Goal: Transaction & Acquisition: Purchase product/service

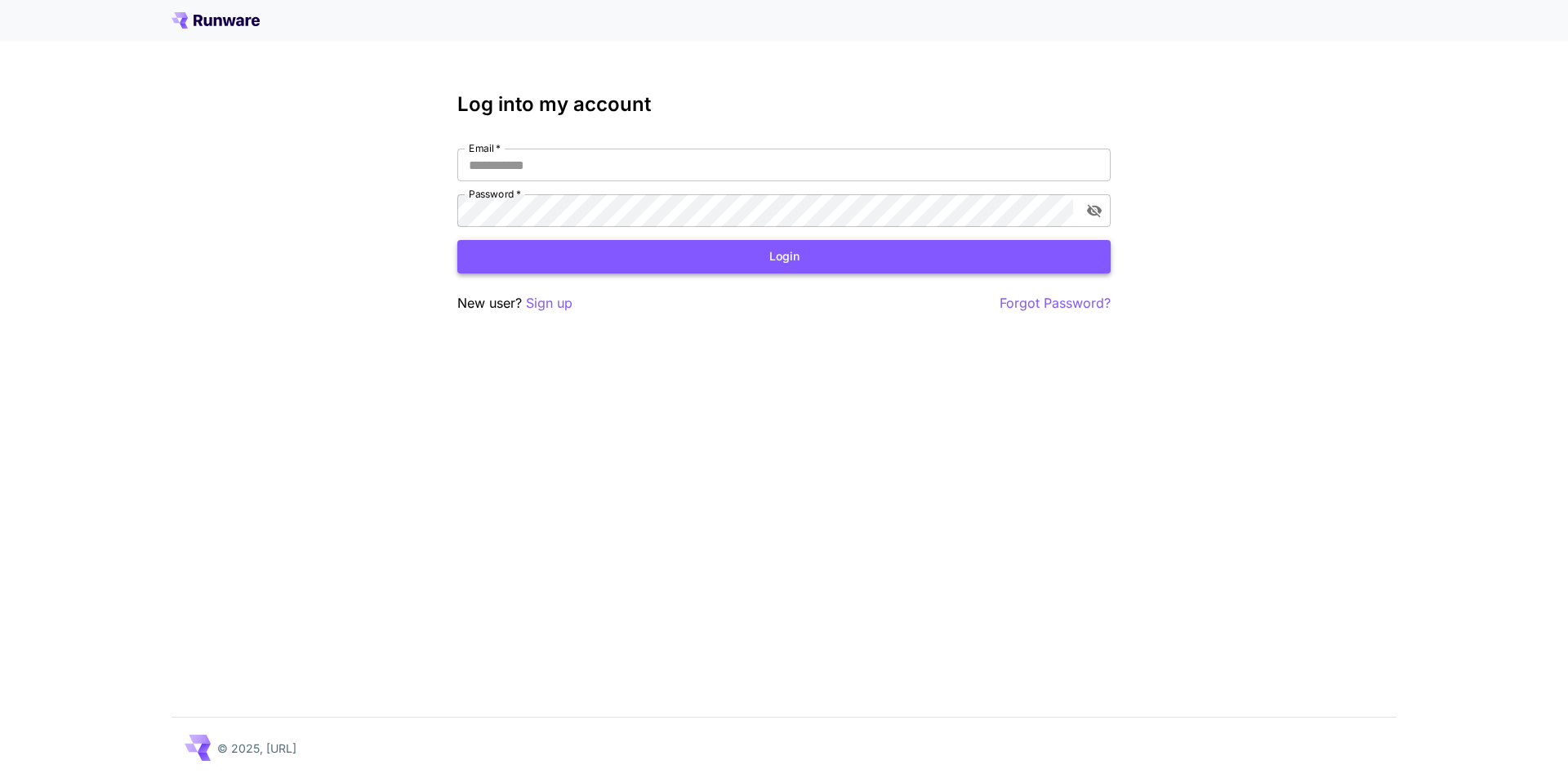
type input "**********"
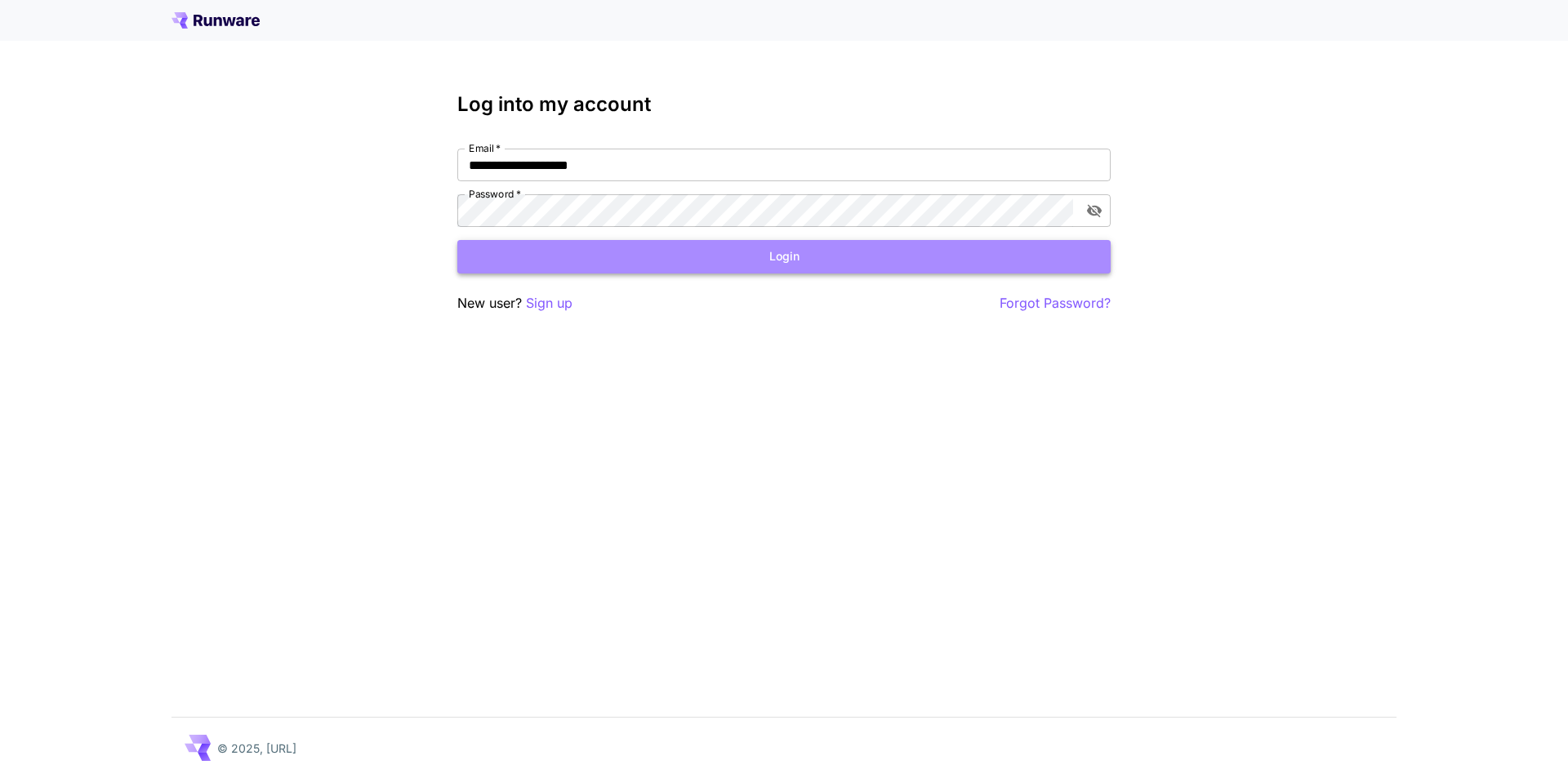
click at [768, 256] on button "Login" at bounding box center [784, 257] width 653 height 33
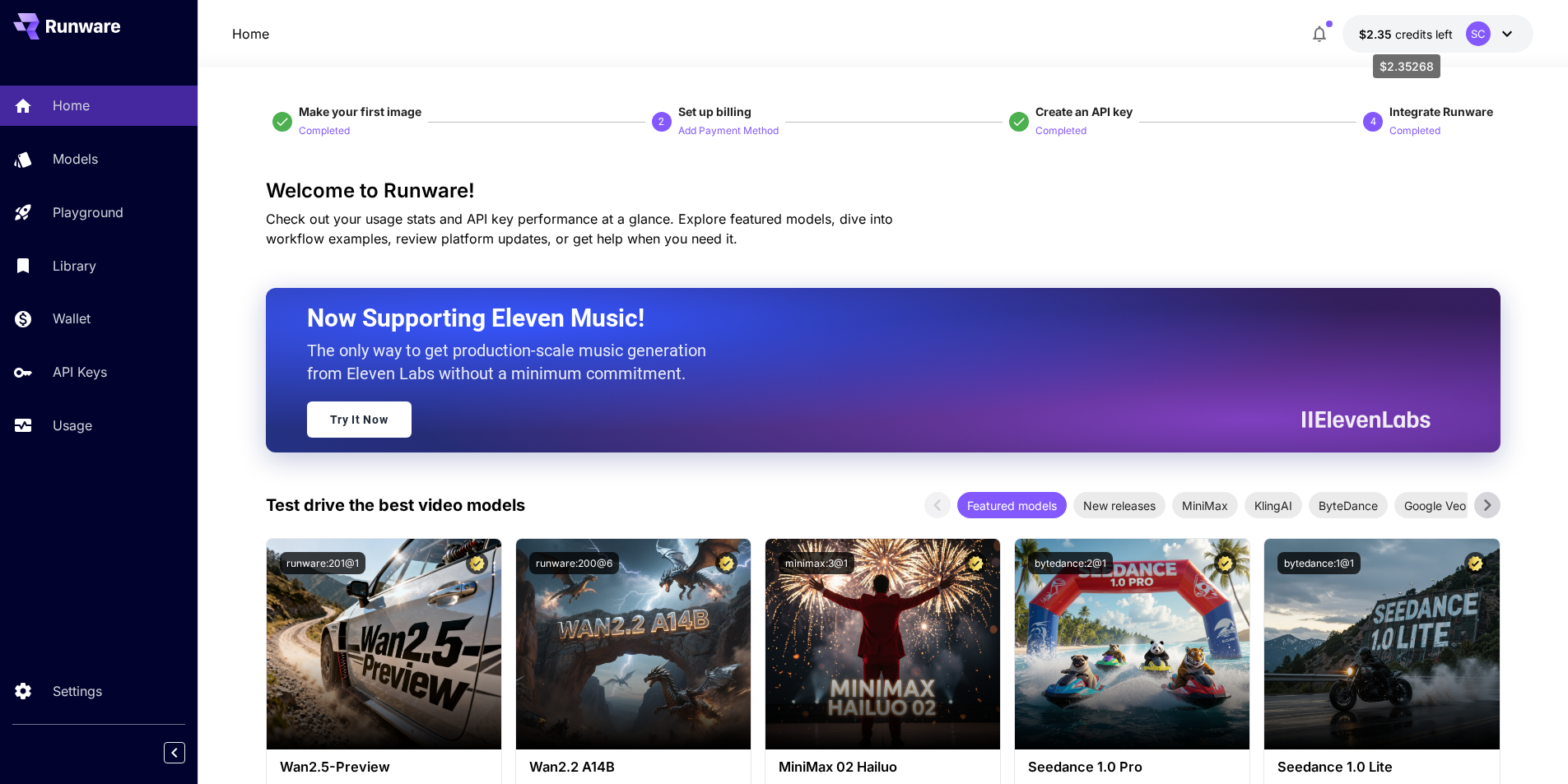
click at [1405, 30] on span "credits left" at bounding box center [1423, 33] width 57 height 14
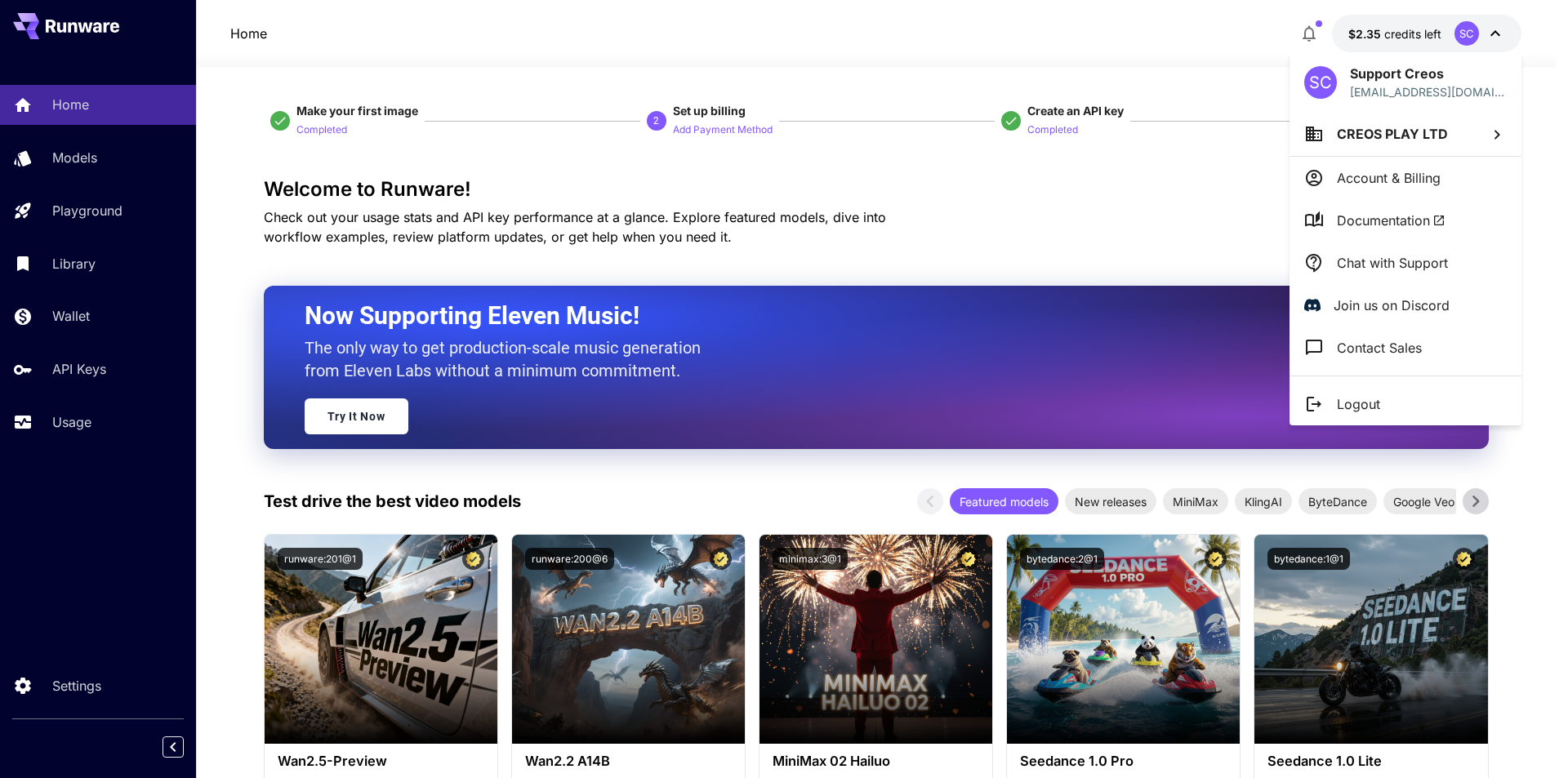
click at [1254, 46] on div at bounding box center [784, 389] width 1568 height 778
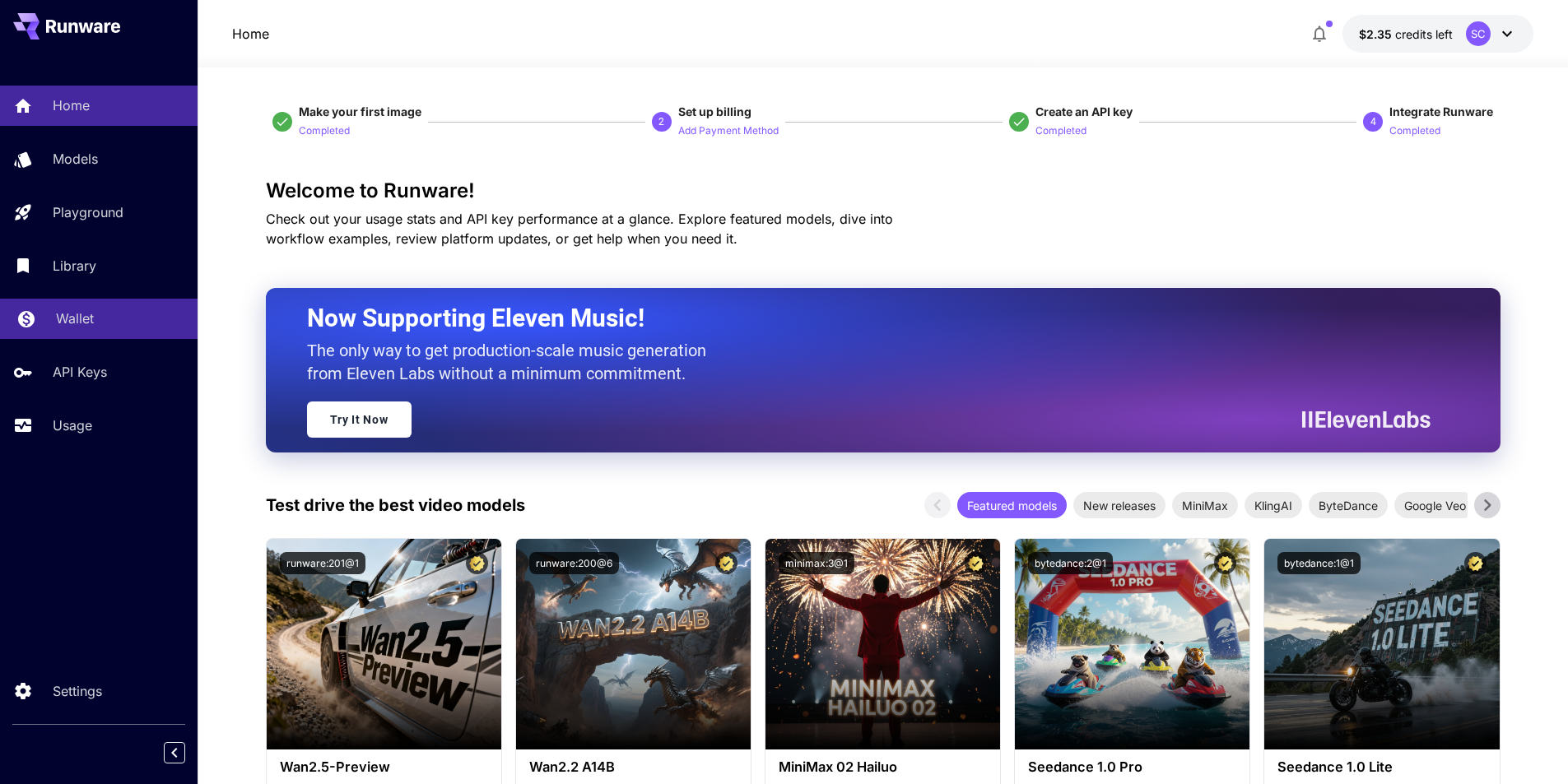
click at [85, 321] on p "Wallet" at bounding box center [74, 318] width 38 height 19
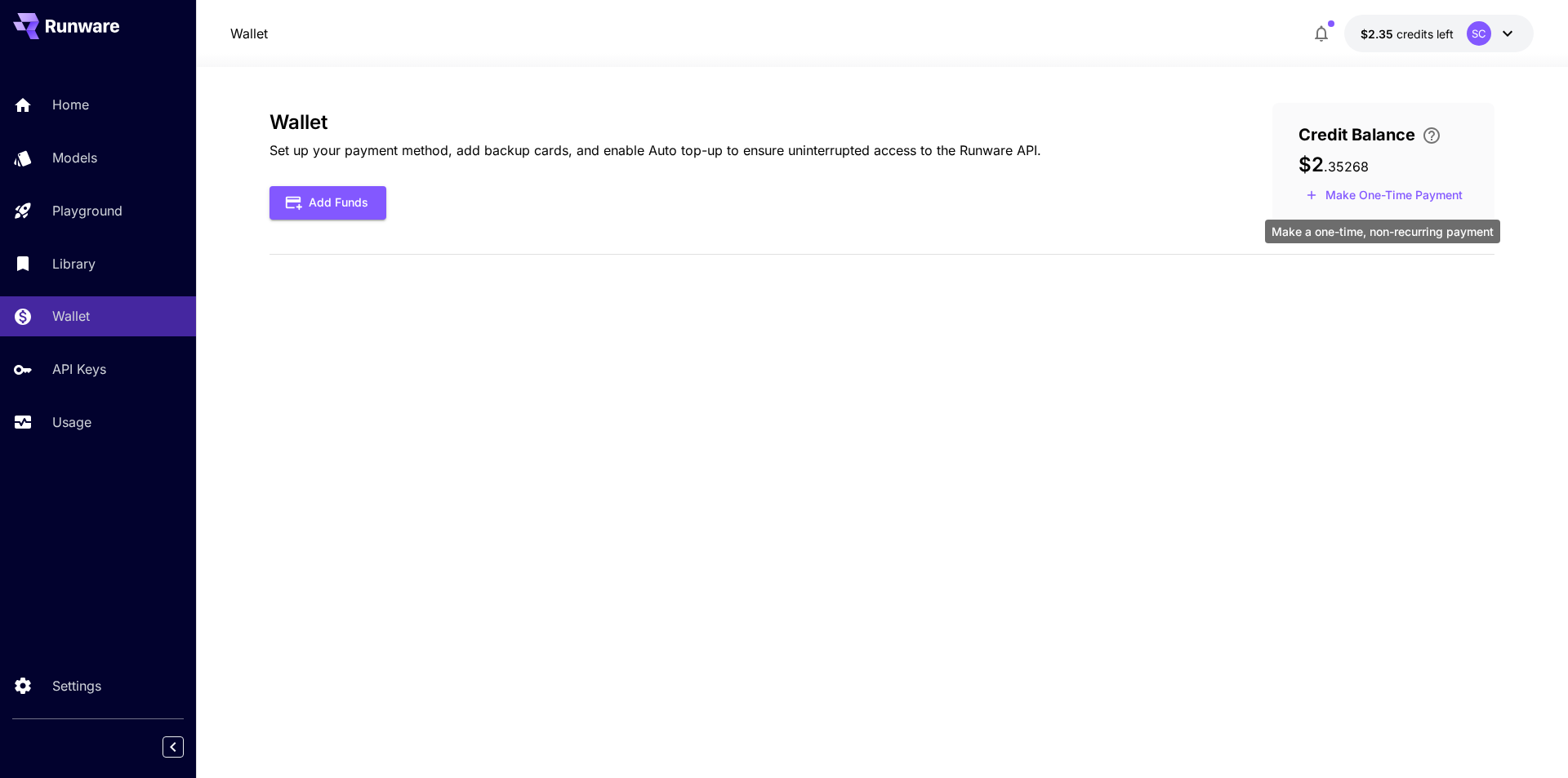
click at [1367, 194] on button "Make One-Time Payment" at bounding box center [1384, 196] width 171 height 26
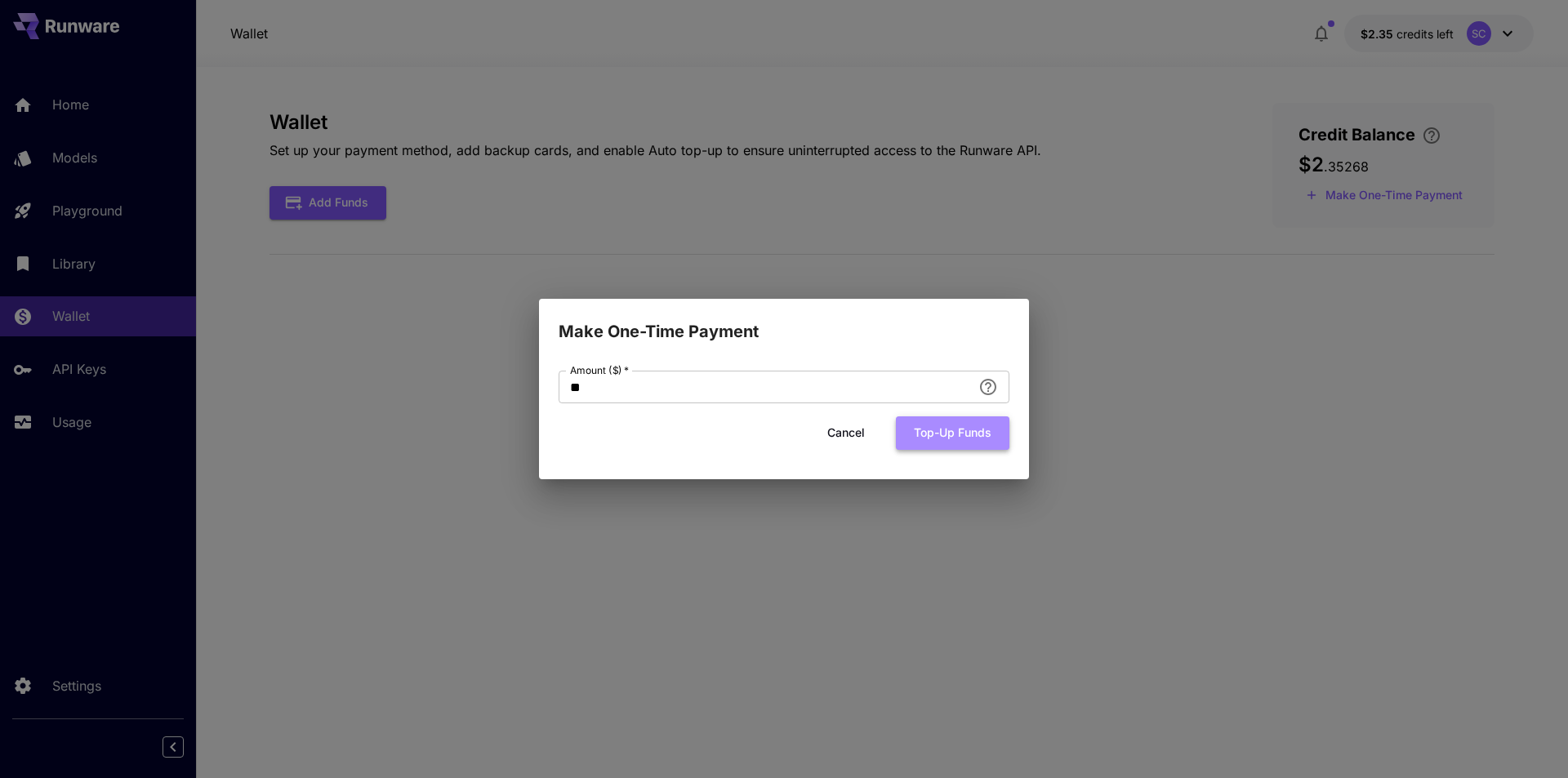
click at [944, 430] on button "Top-up funds" at bounding box center [952, 433] width 113 height 33
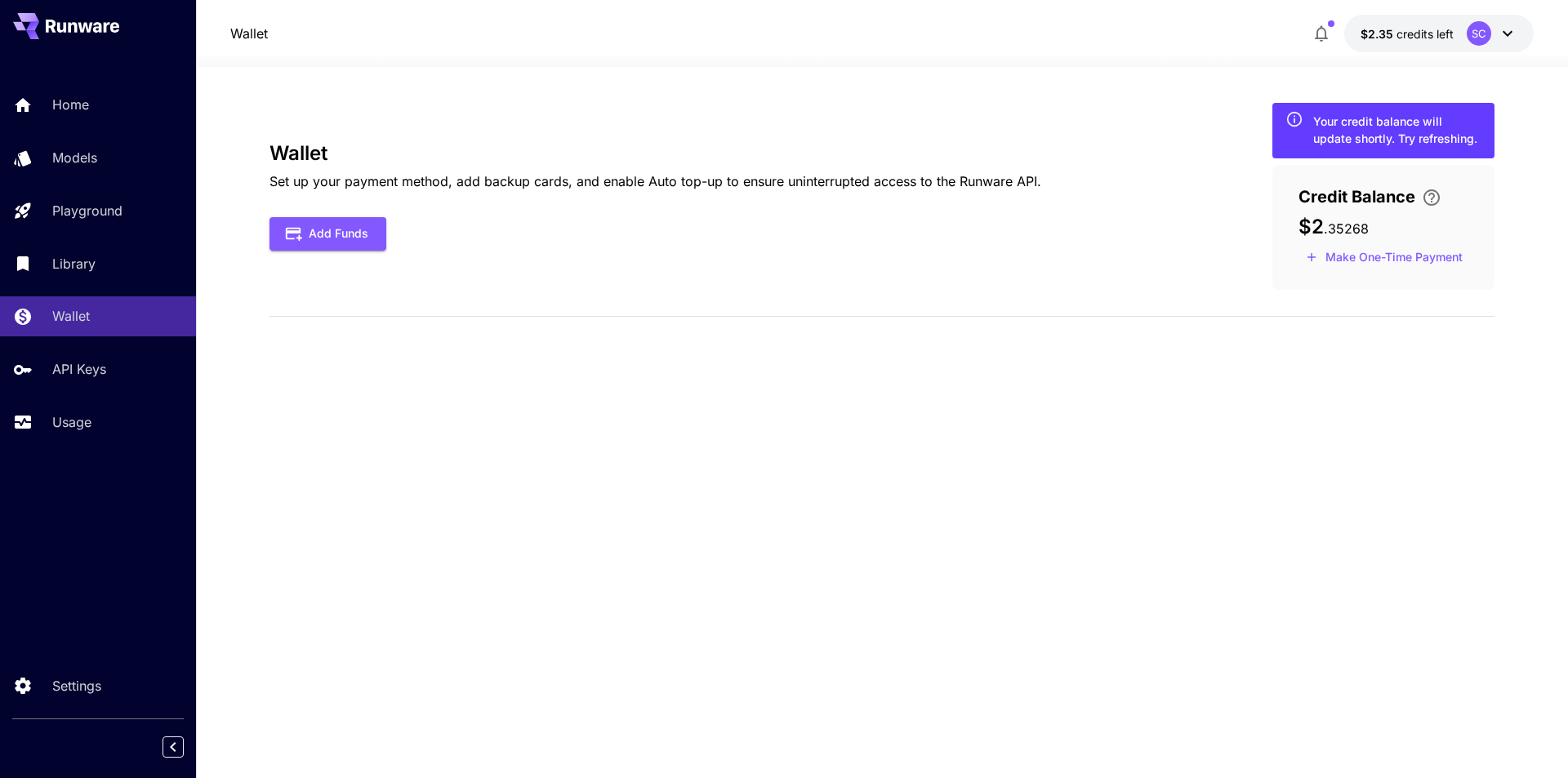
click at [1177, 86] on div "Wallet Set up your payment method, add backup cards, and enable Auto top-up to …" at bounding box center [882, 422] width 1225 height 711
click at [411, 425] on div "Wallet Set up your payment method, add backup cards, and enable Auto top-up to …" at bounding box center [882, 422] width 1225 height 639
click at [74, 316] on p "Wallet" at bounding box center [74, 315] width 38 height 19
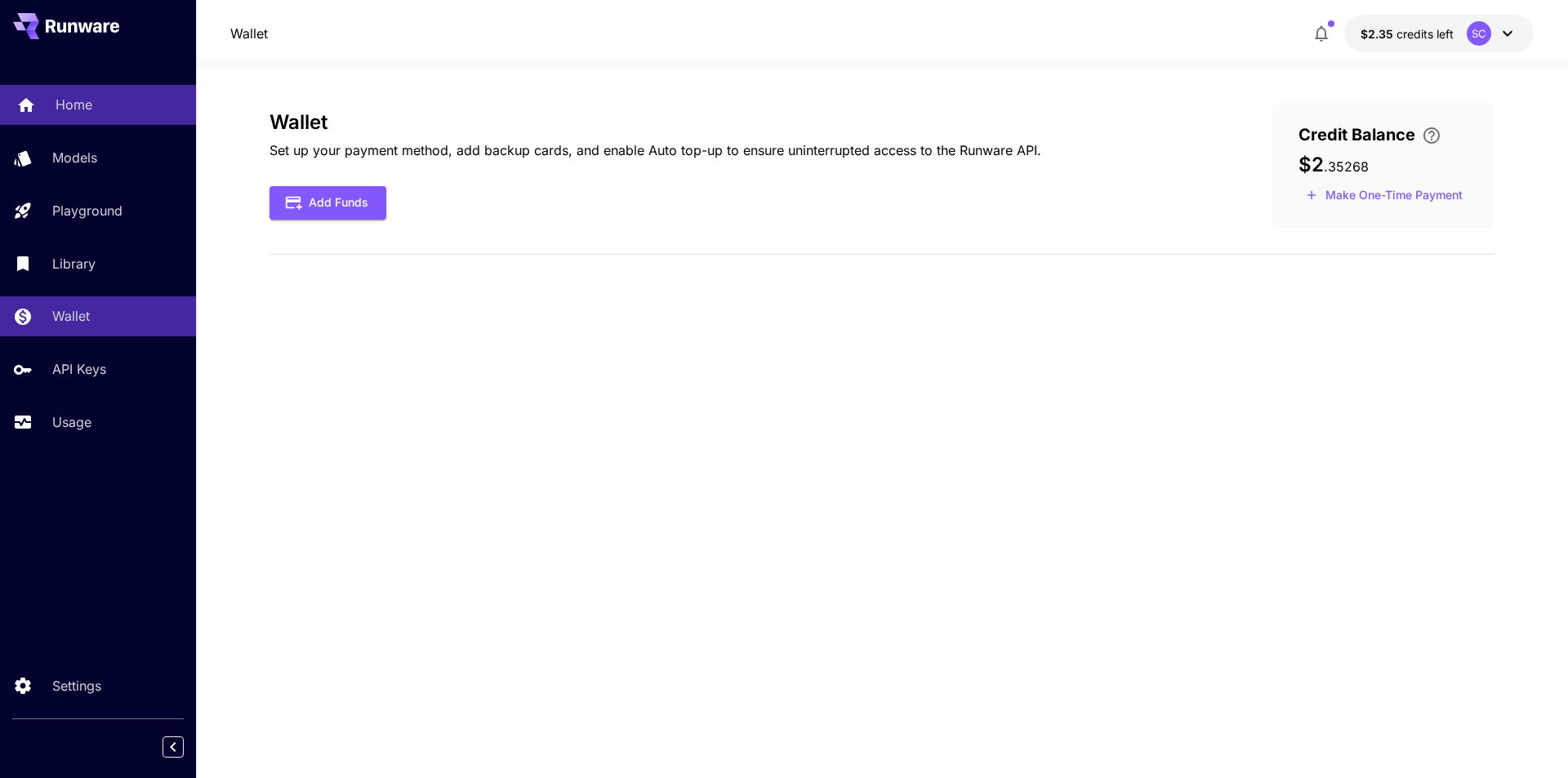
click at [76, 113] on p "Home" at bounding box center [74, 104] width 37 height 19
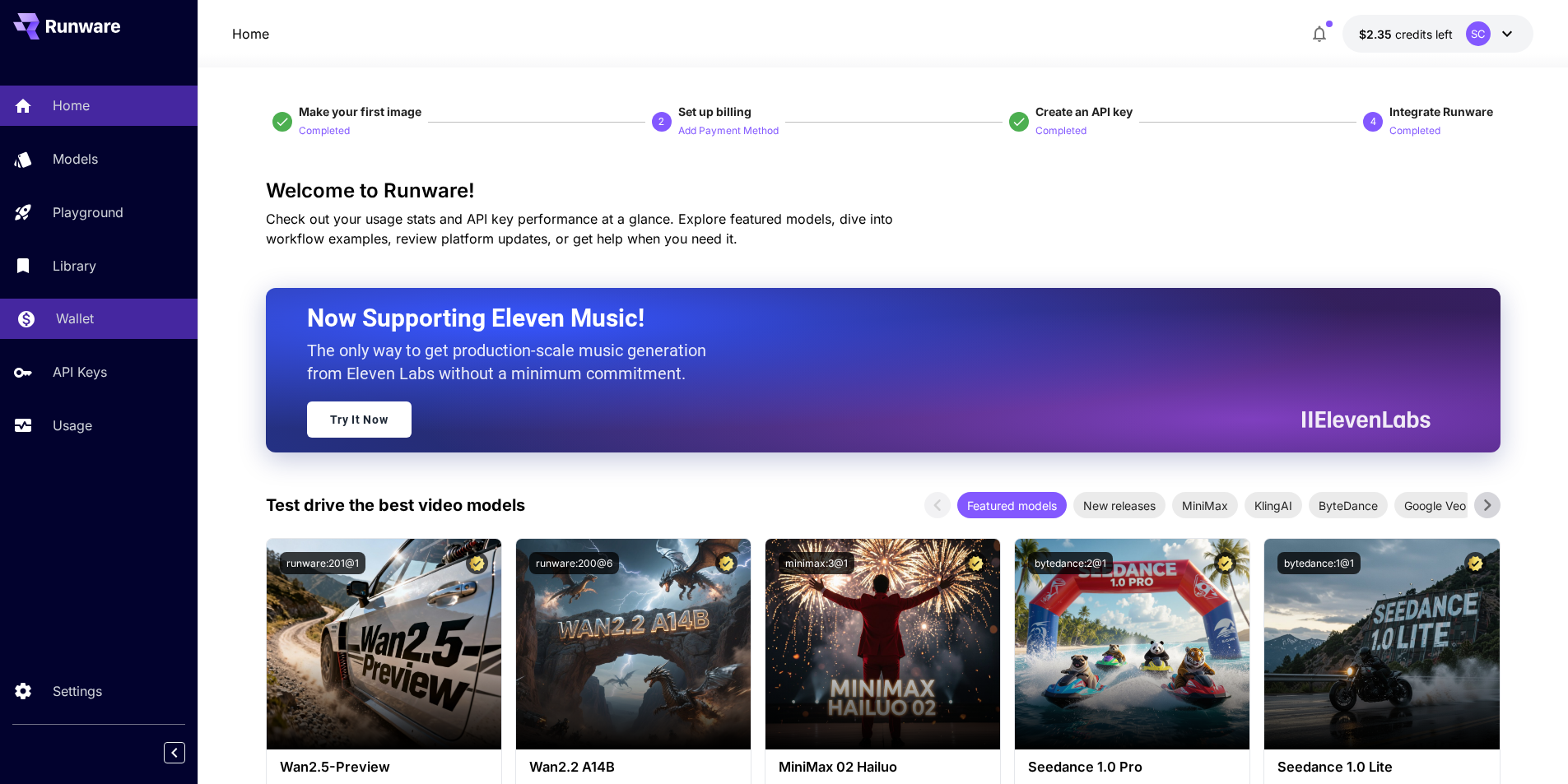
click at [67, 320] on p "Wallet" at bounding box center [74, 318] width 38 height 19
